Goal: Information Seeking & Learning: Learn about a topic

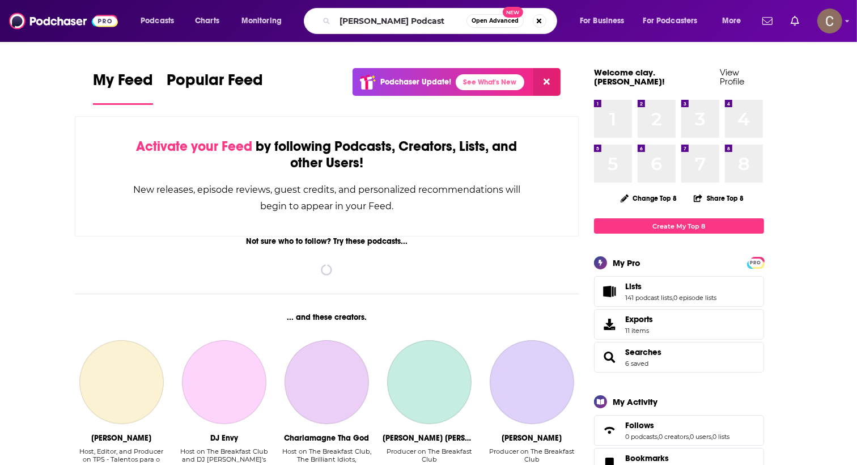
type input "[PERSON_NAME] Podcast"
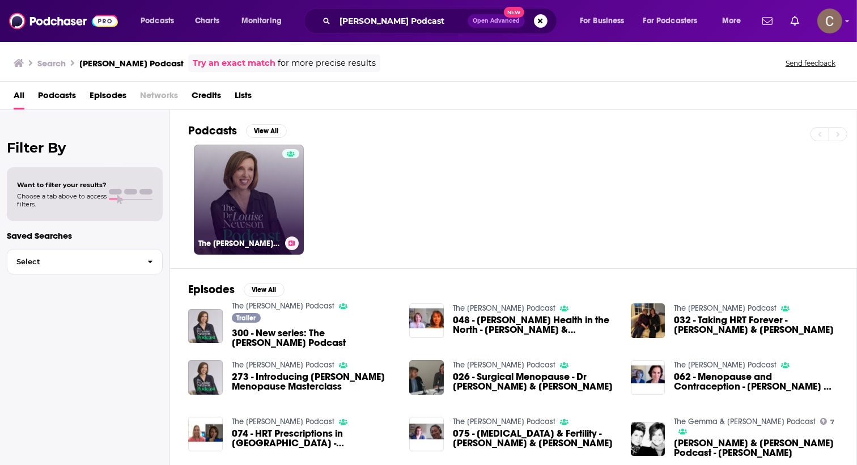
click at [225, 196] on link "The [PERSON_NAME] Podcast" at bounding box center [249, 200] width 110 height 110
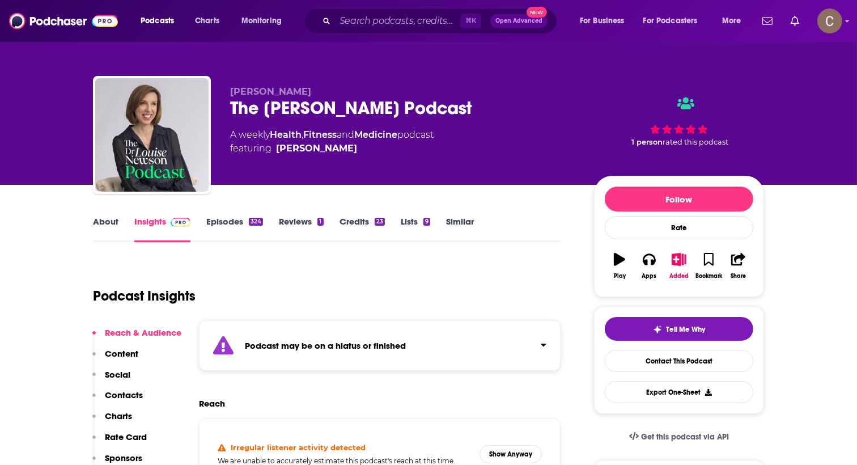
click at [481, 345] on div "Podcast may be on a hiatus or finished" at bounding box center [380, 345] width 362 height 50
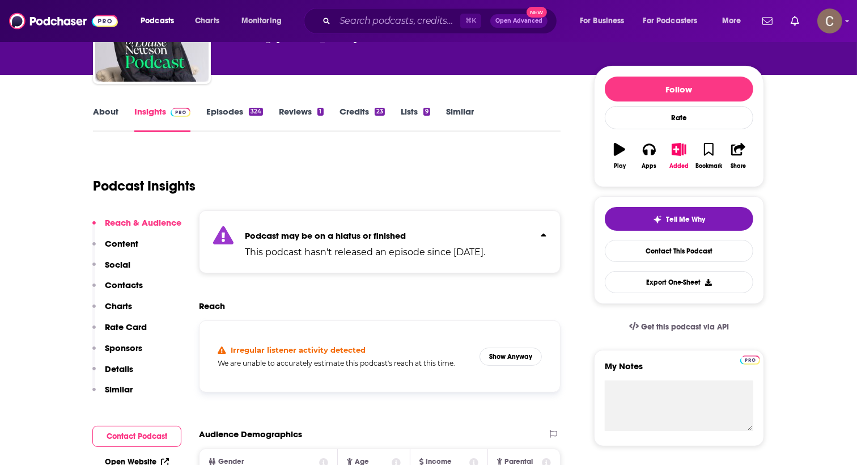
scroll to position [116, 0]
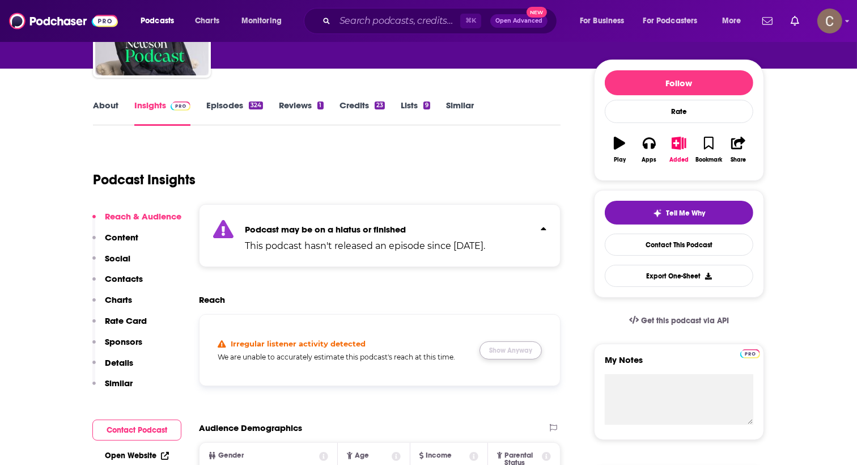
click at [518, 351] on button "Show Anyway" at bounding box center [511, 350] width 62 height 18
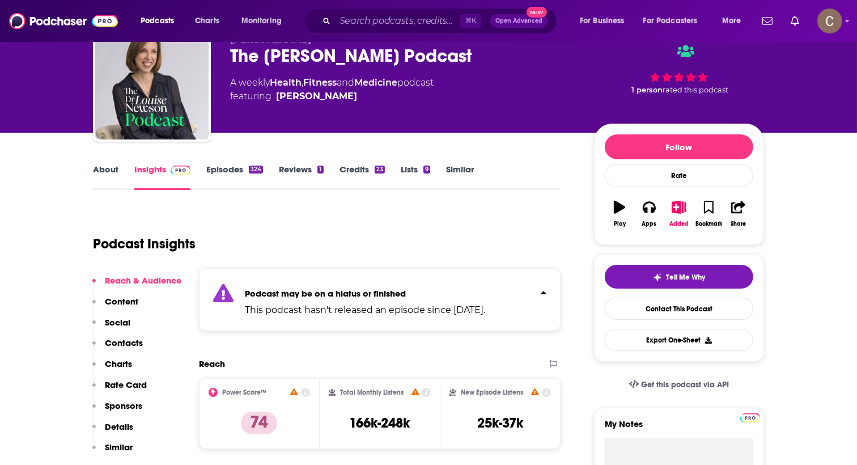
scroll to position [0, 0]
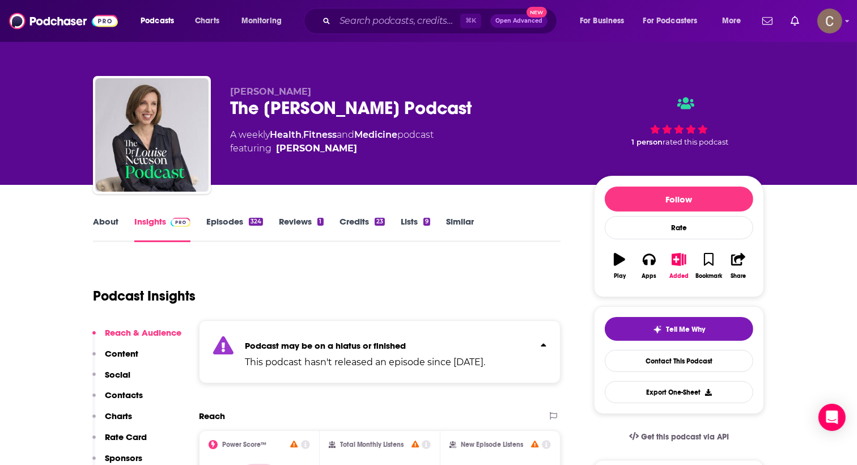
click at [245, 222] on link "Episodes 324" at bounding box center [234, 229] width 57 height 26
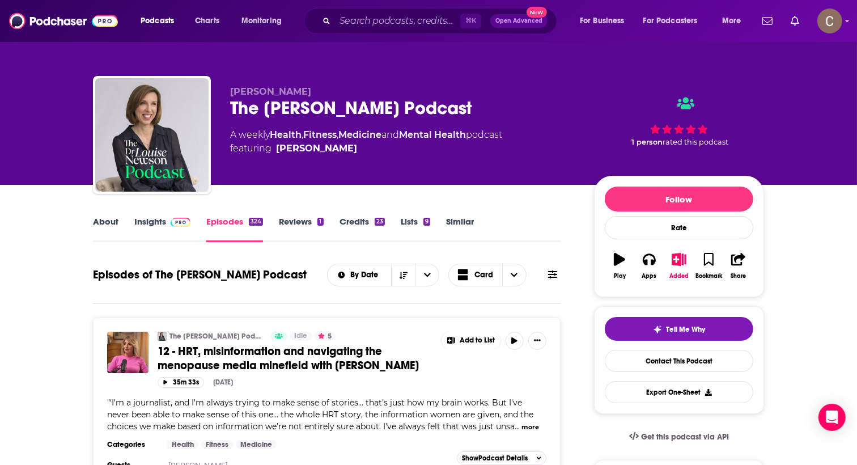
click at [155, 229] on link "Insights" at bounding box center [162, 229] width 56 height 26
